Goal: Task Accomplishment & Management: Use online tool/utility

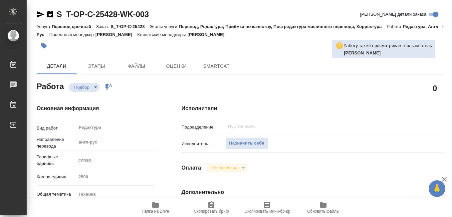
type textarea "x"
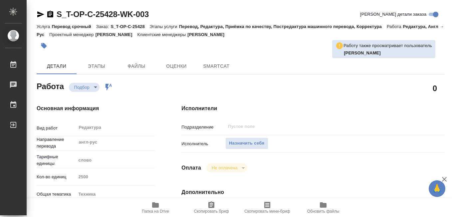
type textarea "x"
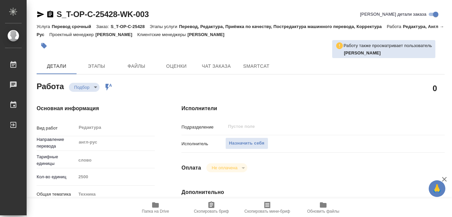
type textarea "x"
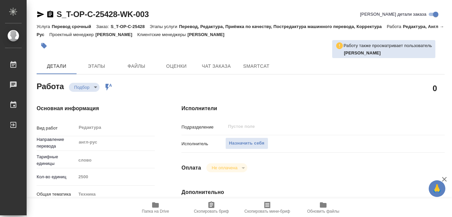
type textarea "x"
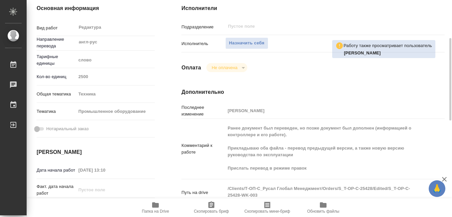
type textarea "x"
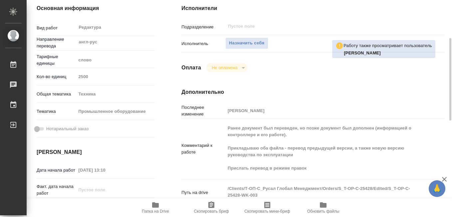
scroll to position [133, 0]
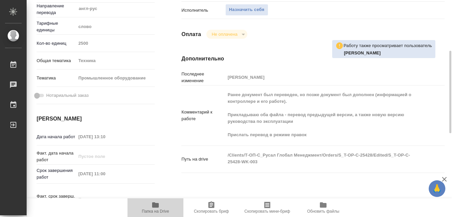
click at [157, 206] on icon "button" at bounding box center [155, 204] width 7 height 5
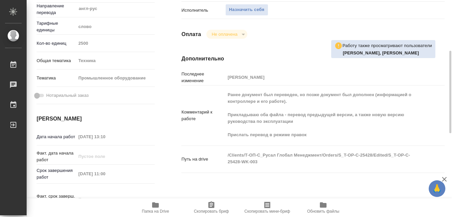
scroll to position [0, 0]
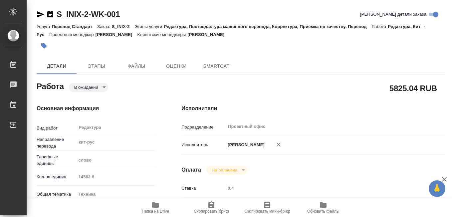
type textarea "x"
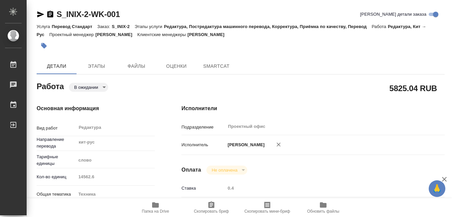
type textarea "x"
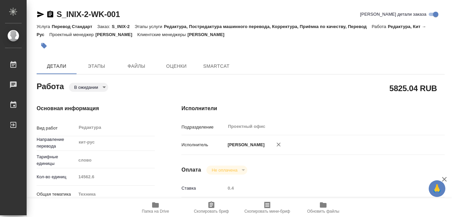
type textarea "x"
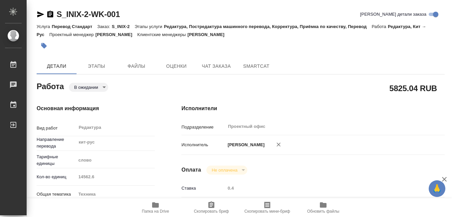
type textarea "x"
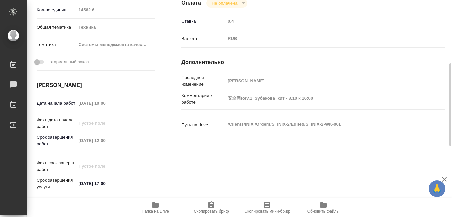
type textarea "x"
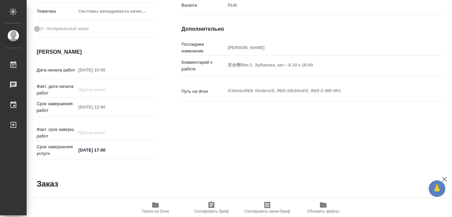
scroll to position [352, 0]
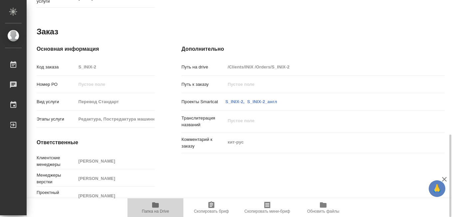
click at [157, 208] on icon "button" at bounding box center [156, 205] width 8 height 8
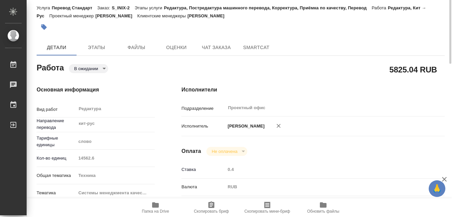
scroll to position [0, 0]
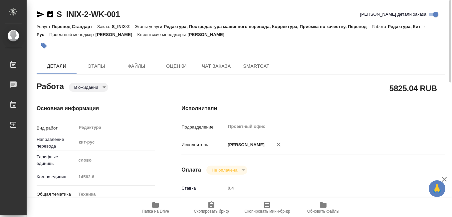
type textarea "x"
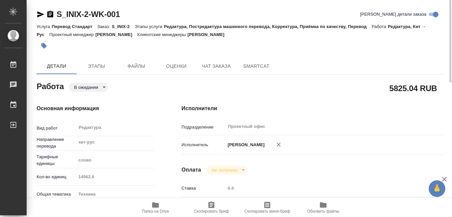
type textarea "x"
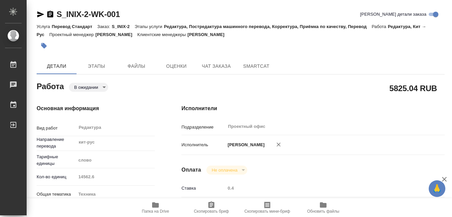
type textarea "x"
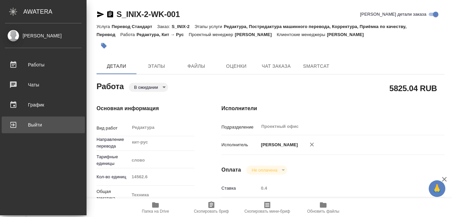
type textarea "x"
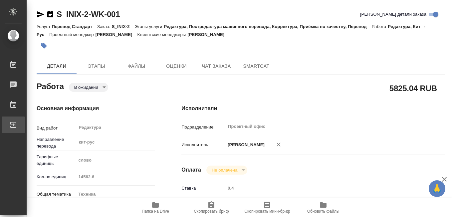
click at [12, 124] on div "Выйти" at bounding box center [5, 125] width 17 height 10
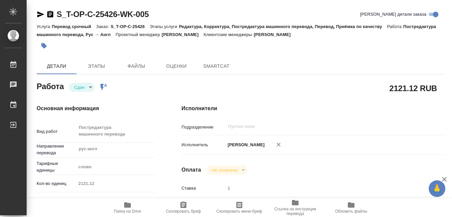
type textarea "x"
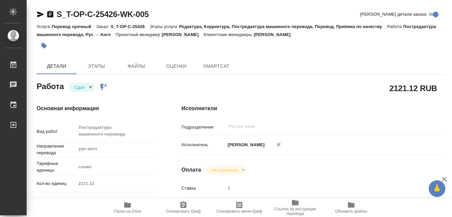
type textarea "x"
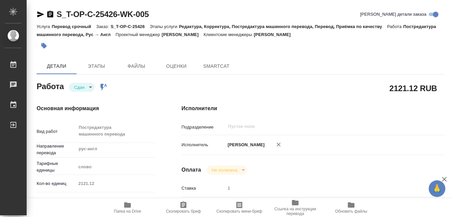
type textarea "x"
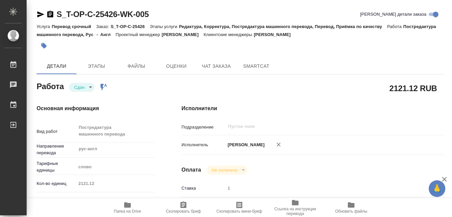
type textarea "x"
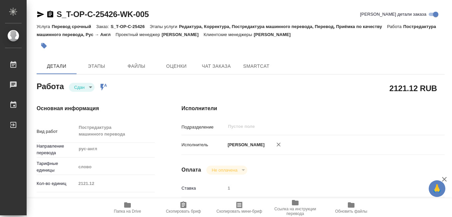
type textarea "x"
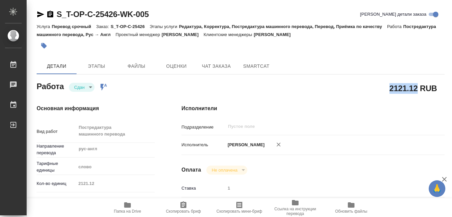
drag, startPoint x: 391, startPoint y: 89, endPoint x: 417, endPoint y: 88, distance: 26.0
click at [417, 88] on h2 "2121.12 RUB" at bounding box center [414, 87] width 48 height 11
drag, startPoint x: 417, startPoint y: 88, endPoint x: 410, endPoint y: 89, distance: 7.4
copy h2 "2121.12"
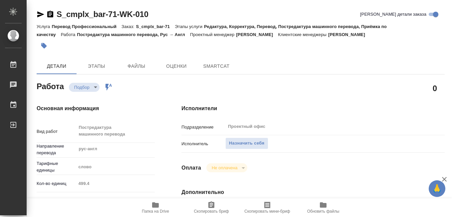
type textarea "x"
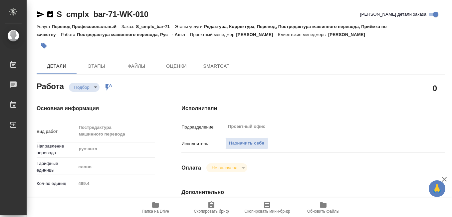
type textarea "x"
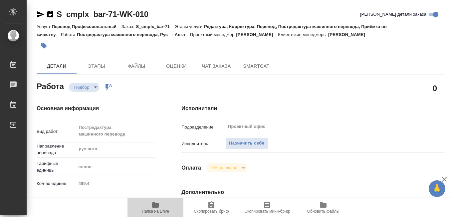
click at [153, 209] on span "Папка на Drive" at bounding box center [155, 211] width 27 height 5
type textarea "x"
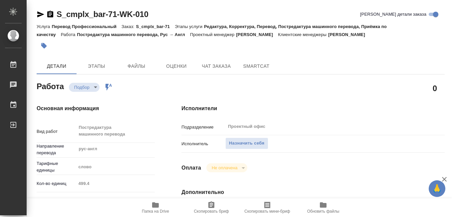
type textarea "x"
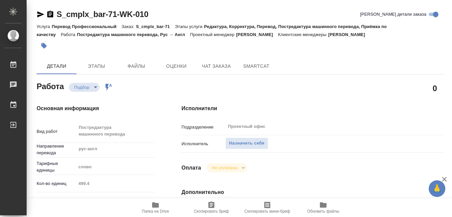
type textarea "x"
drag, startPoint x: 137, startPoint y: 27, endPoint x: 170, endPoint y: 26, distance: 33.0
click at [170, 26] on p "S_cmplx_bar-71" at bounding box center [155, 26] width 39 height 5
drag, startPoint x: 170, startPoint y: 26, endPoint x: 163, endPoint y: 27, distance: 6.7
copy p "S_cmplx_bar-71"
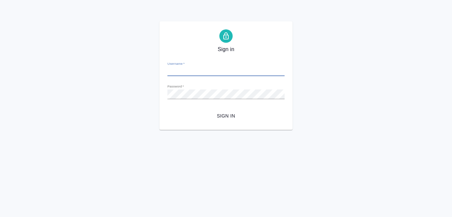
type input "[EMAIL_ADDRESS][DOMAIN_NAME]"
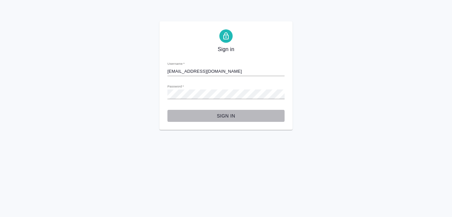
click at [224, 117] on span "Sign in" at bounding box center [226, 116] width 107 height 8
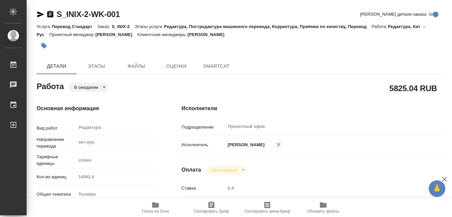
type textarea "x"
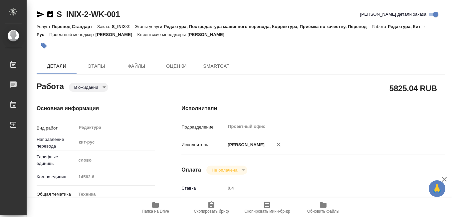
type textarea "x"
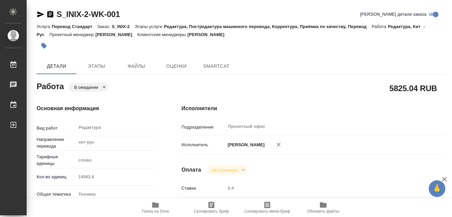
type textarea "x"
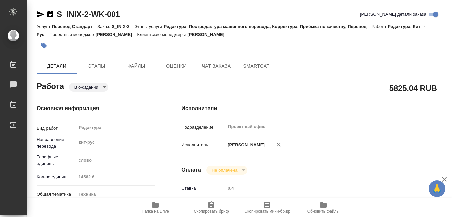
type textarea "x"
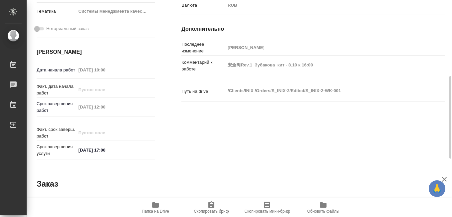
type textarea "x"
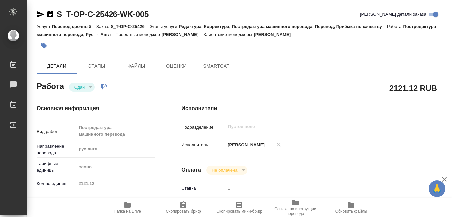
type textarea "x"
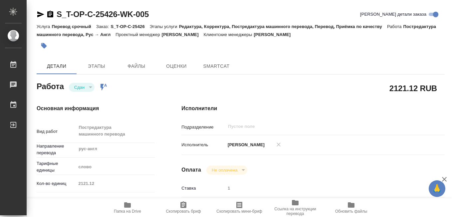
type textarea "x"
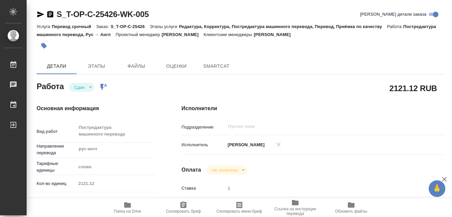
type textarea "x"
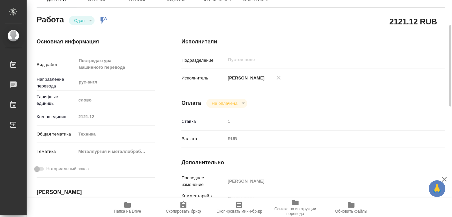
scroll to position [167, 0]
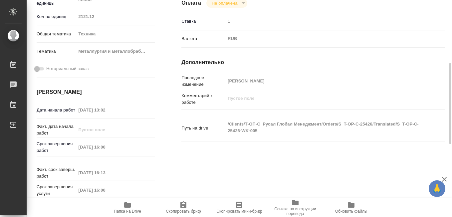
type textarea "x"
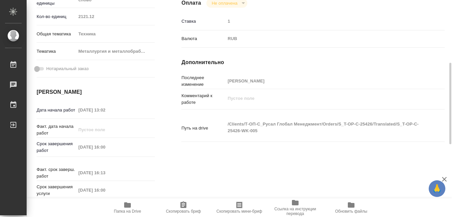
type textarea "x"
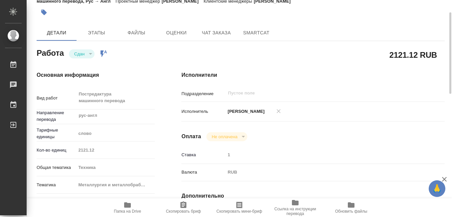
scroll to position [0, 0]
